Goal: Task Accomplishment & Management: Use online tool/utility

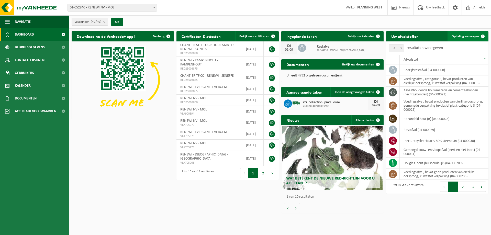
click at [465, 37] on span "Ophaling aanvragen" at bounding box center [465, 36] width 27 height 3
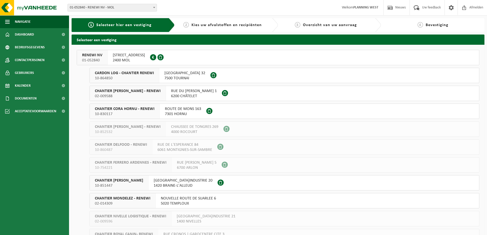
click at [100, 56] on span "RENEWI NV" at bounding box center [92, 55] width 20 height 5
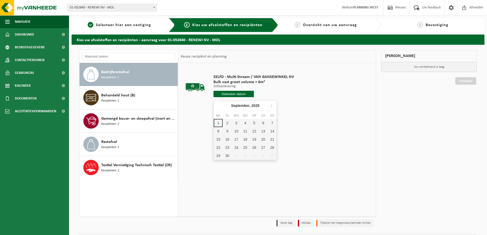
click at [240, 97] on input "text" at bounding box center [234, 94] width 40 height 6
click at [220, 124] on div "1" at bounding box center [218, 123] width 9 height 8
type input "Van 2025-09-01"
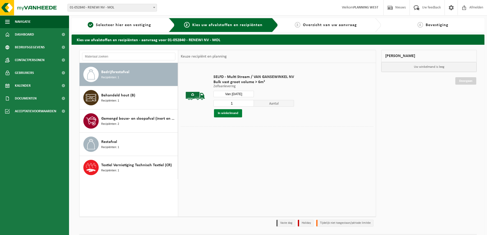
click at [229, 114] on button "In winkelmand" at bounding box center [228, 113] width 28 height 8
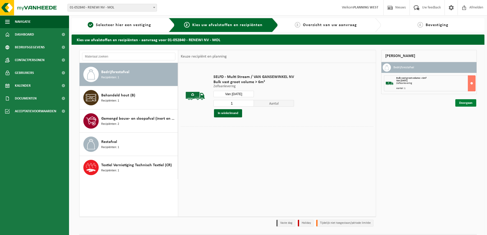
click at [475, 103] on link "Doorgaan" at bounding box center [466, 102] width 21 height 7
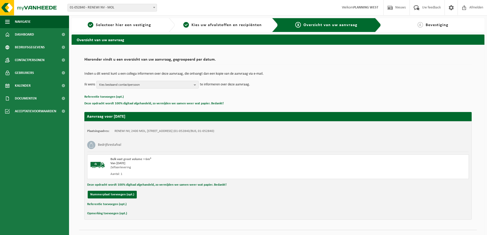
scroll to position [10, 0]
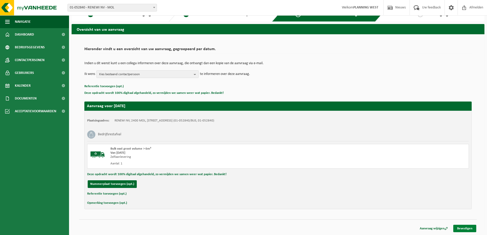
click at [467, 229] on link "Bevestigen" at bounding box center [465, 228] width 23 height 7
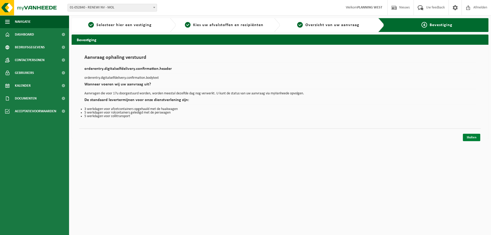
click at [472, 138] on link "Sluiten" at bounding box center [471, 137] width 17 height 7
